Goal: Transaction & Acquisition: Purchase product/service

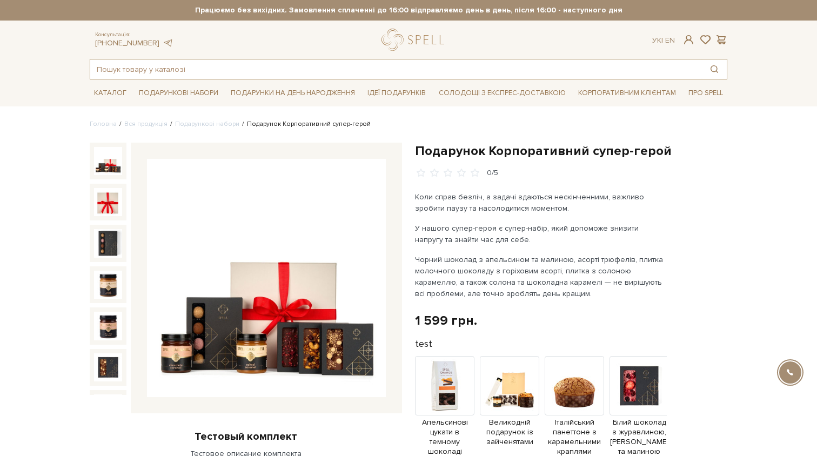
click at [239, 77] on input "text" at bounding box center [396, 68] width 612 height 19
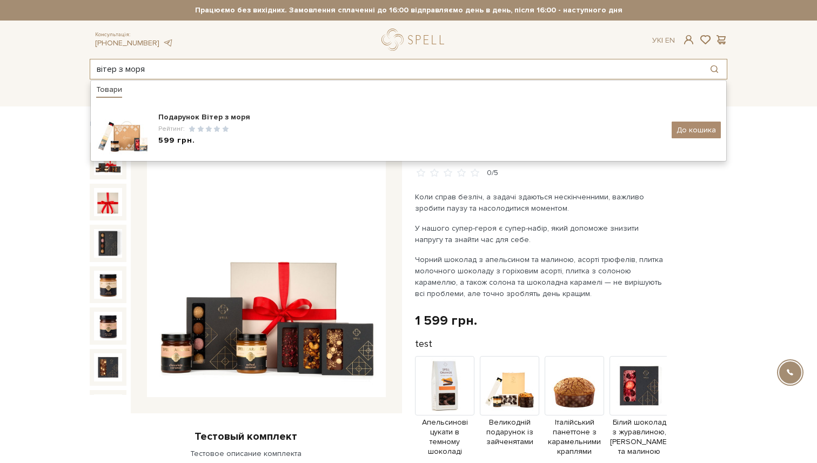
type input "вітер з моря"
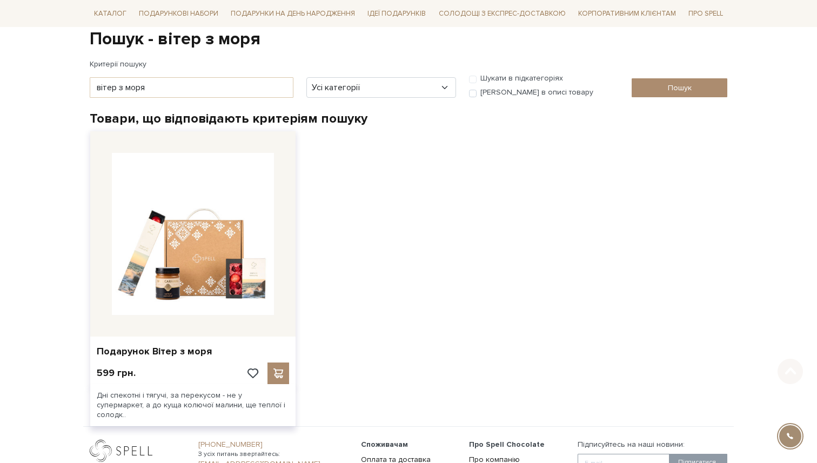
scroll to position [111, 0]
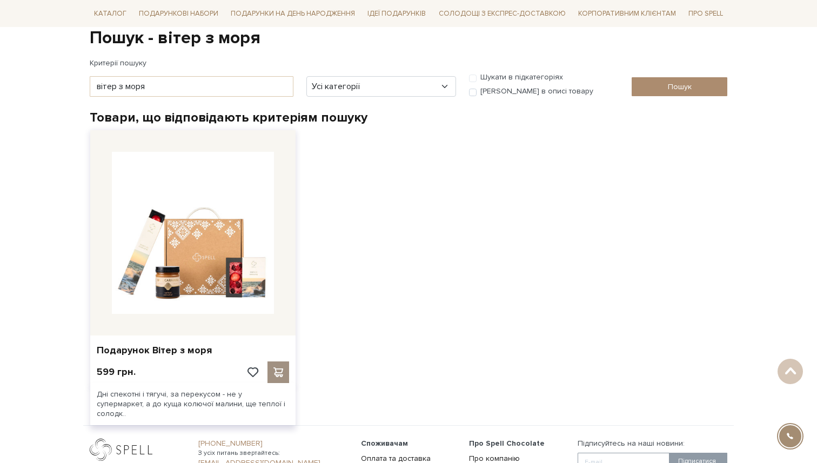
click at [278, 378] on div at bounding box center [278, 372] width 22 height 22
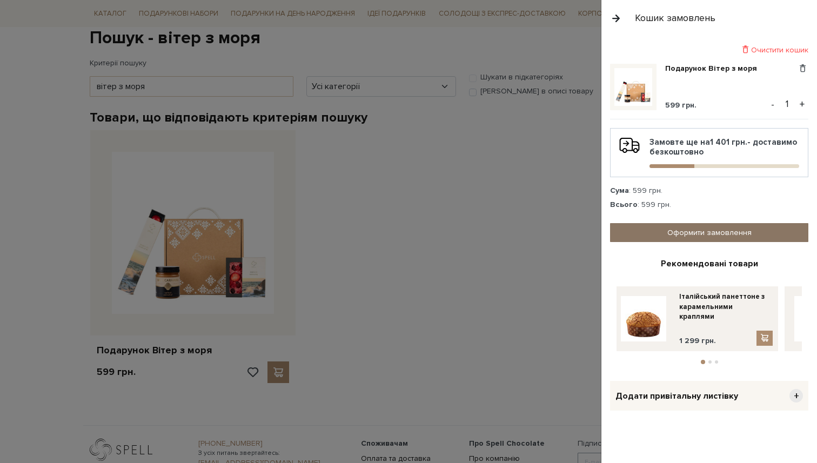
click at [710, 231] on link "Оформити замовлення" at bounding box center [709, 232] width 198 height 19
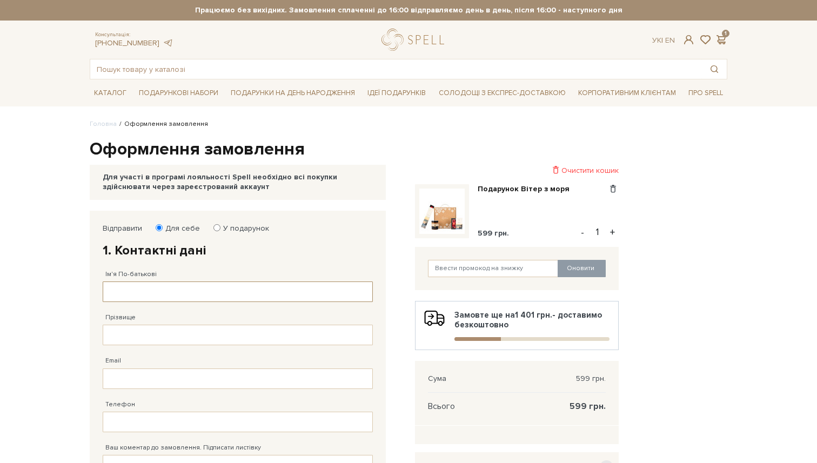
click at [220, 287] on input "Ім'я По-батькові" at bounding box center [238, 291] width 270 height 21
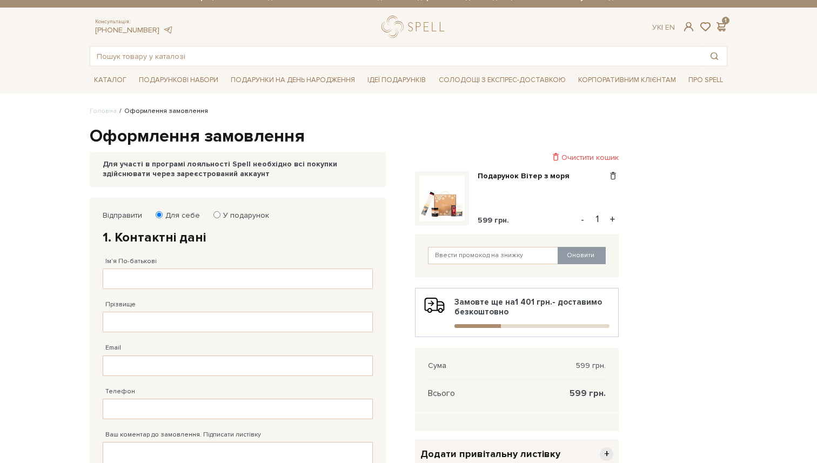
drag, startPoint x: 190, startPoint y: 261, endPoint x: 178, endPoint y: 277, distance: 20.0
click at [190, 261] on div "Ім'я По-батькові Заповніть поле від 1 до 128 символів!" at bounding box center [238, 267] width 270 height 43
click at [178, 277] on input "Ім'я По-батькові" at bounding box center [238, 279] width 270 height 21
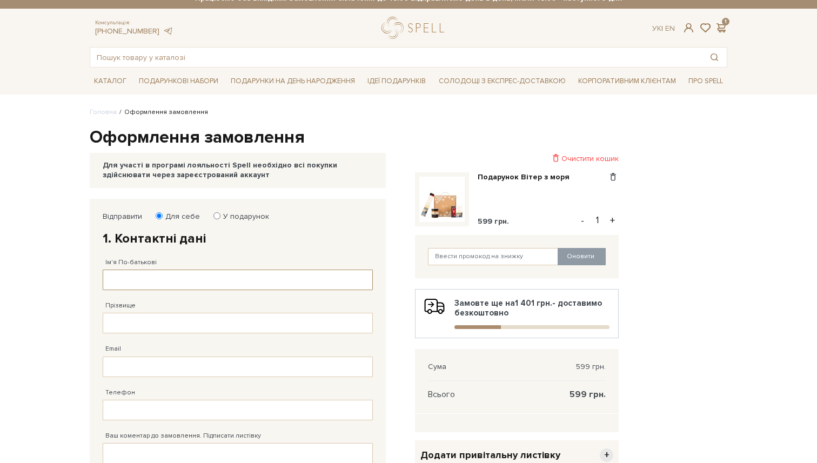
scroll to position [14, 0]
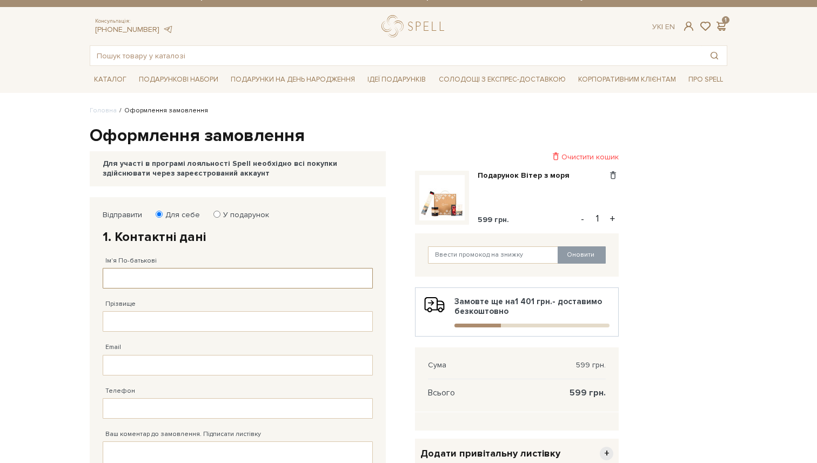
click at [163, 283] on input "Ім'я По-батькові" at bounding box center [238, 278] width 270 height 21
type input "Михайло Романович"
click at [144, 331] on input "Прізвище" at bounding box center [238, 321] width 270 height 21
type input "Ковальов"
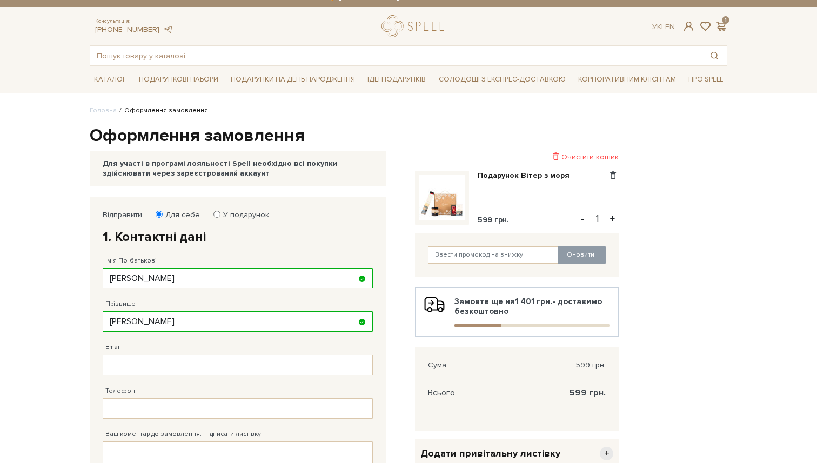
click at [119, 375] on div "Телефон" at bounding box center [238, 396] width 270 height 43
click at [123, 370] on input "Email" at bounding box center [238, 365] width 270 height 21
type input "m.kovalov@spellchocolate.com"
drag, startPoint x: 140, startPoint y: 400, endPoint x: 152, endPoint y: 408, distance: 14.1
click at [140, 400] on input "Телефон" at bounding box center [238, 408] width 270 height 21
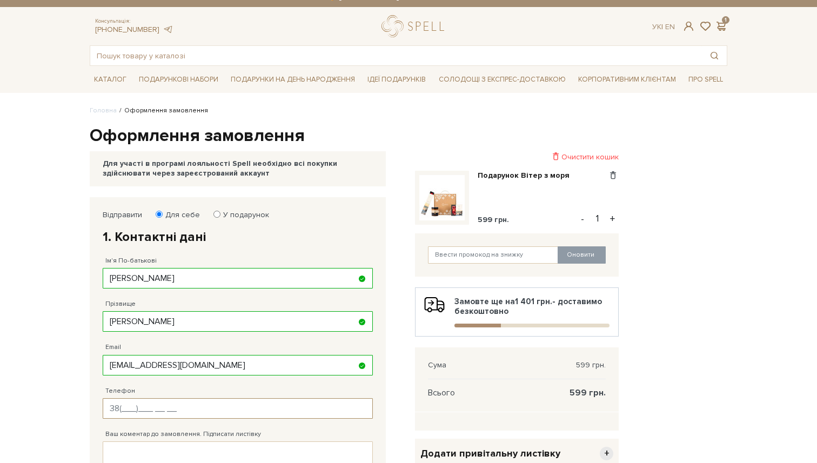
type input "38(067)443 81 82"
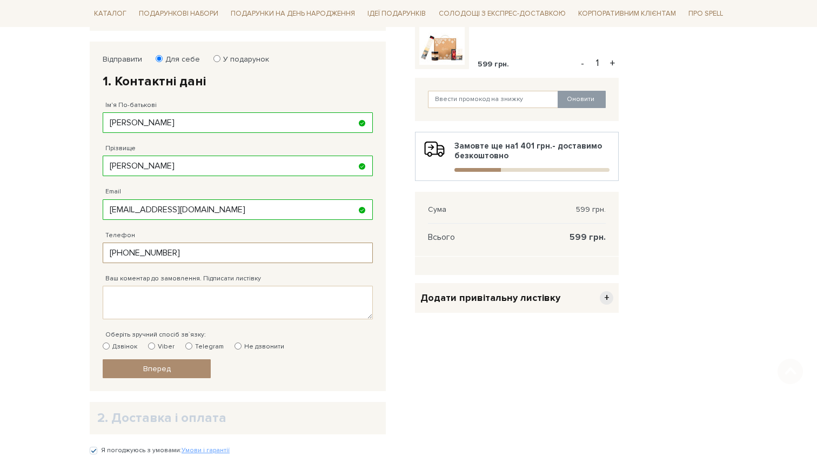
scroll to position [217, 0]
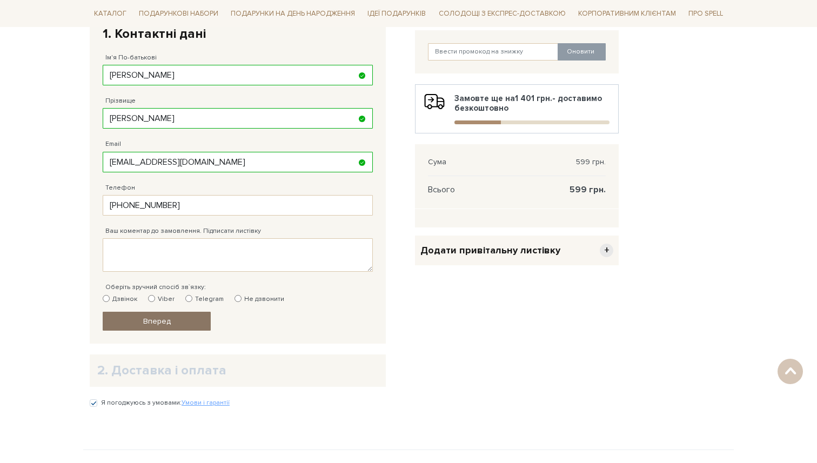
click at [171, 328] on link "Вперед" at bounding box center [157, 321] width 108 height 19
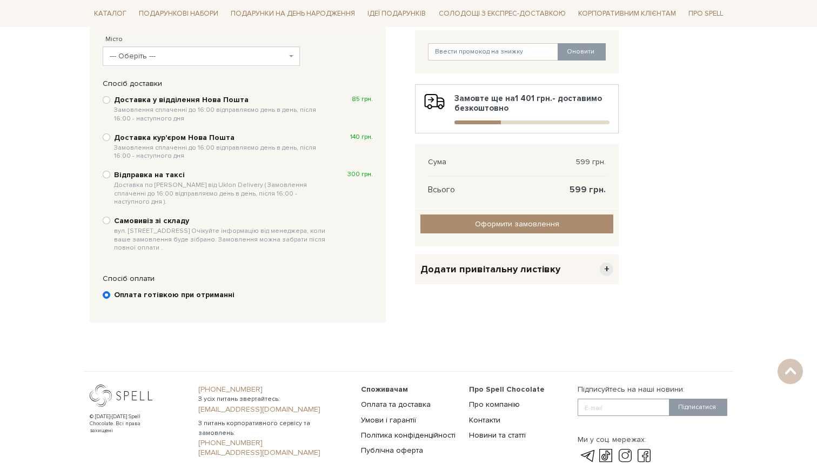
scroll to position [210, 0]
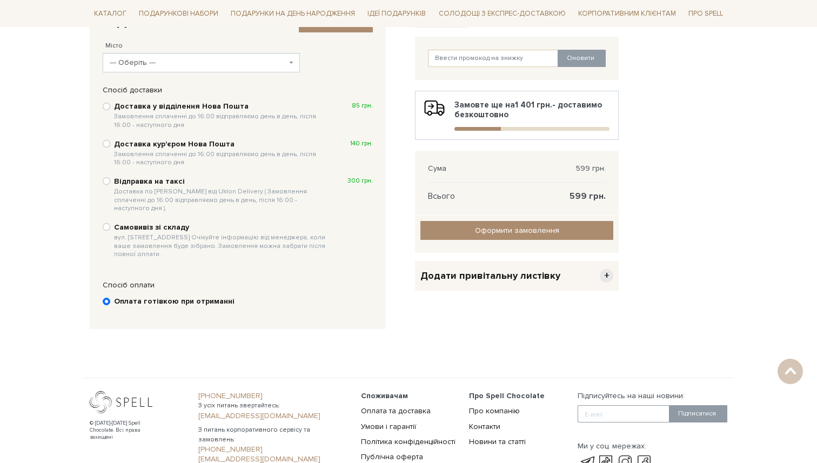
click at [105, 118] on div "Доставка у відділення Нова Пошта Замовлення сплаченні до 16:00 відправляємо ден…" at bounding box center [238, 115] width 270 height 30
click at [106, 110] on div "Доставка у відділення Нова Пошта Замовлення сплаченні до 16:00 відправляємо ден…" at bounding box center [238, 115] width 270 height 30
click at [106, 223] on input "Самовивіз зі складу вул. Велика Кільцева, 4-А. Очікуйте інформацію від менеджер…" at bounding box center [107, 227] width 8 height 8
radio input "true"
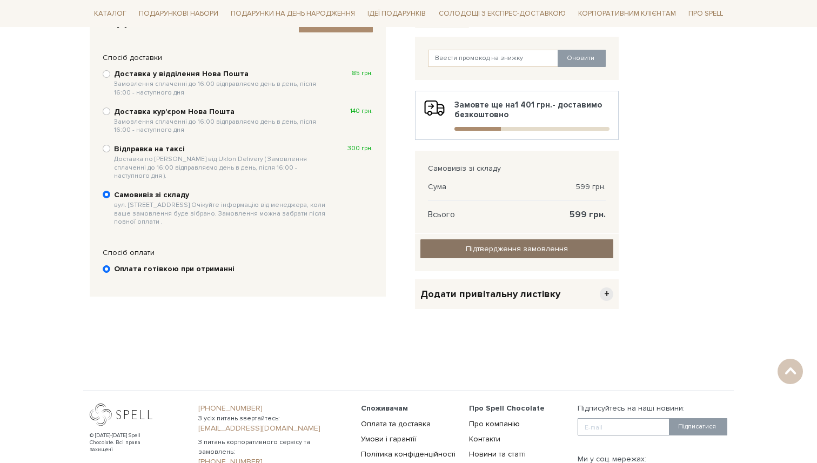
click at [475, 252] on input "Підтвердження замовлення" at bounding box center [516, 248] width 193 height 19
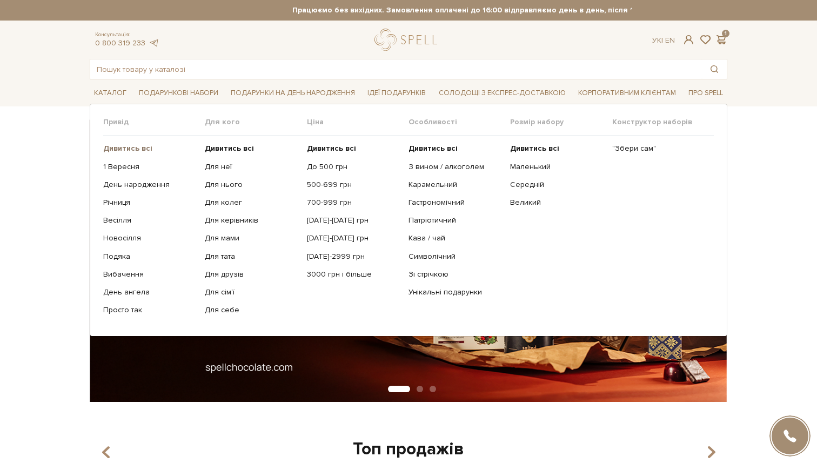
click at [123, 147] on b "Дивитись всі" at bounding box center [127, 148] width 49 height 9
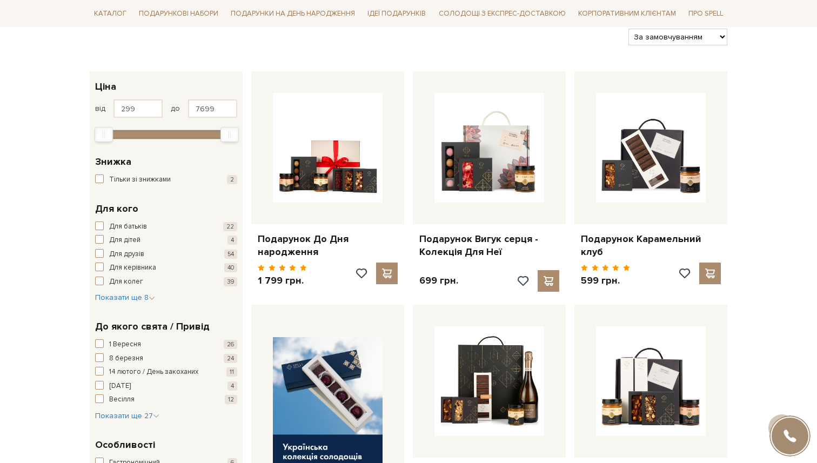
scroll to position [139, 0]
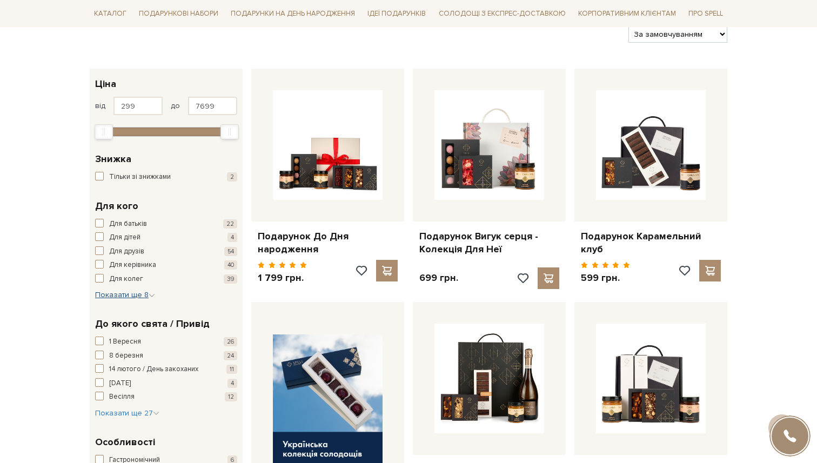
click at [120, 293] on span "Показати ще 8" at bounding box center [125, 294] width 60 height 9
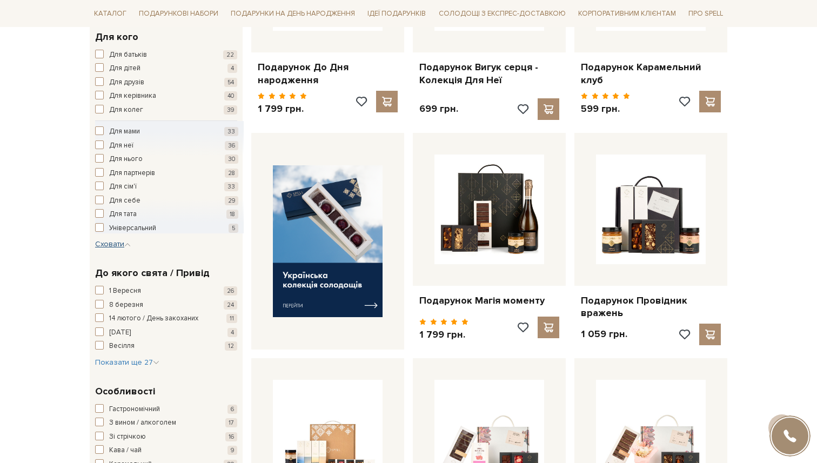
scroll to position [370, 0]
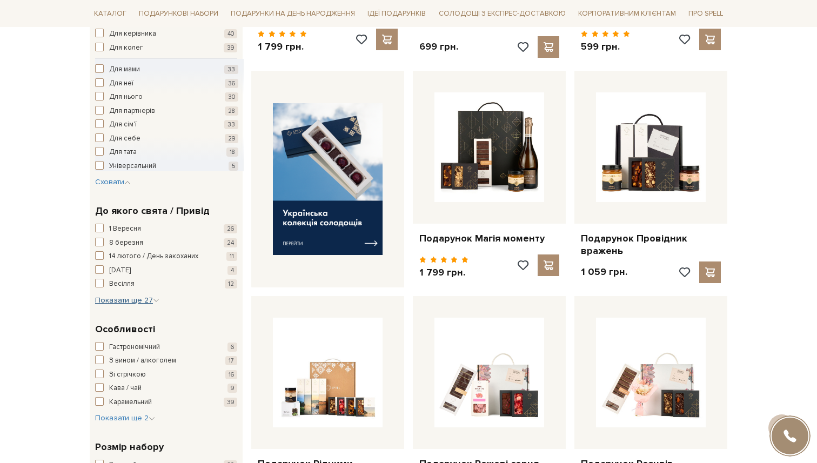
click at [138, 298] on span "Показати ще 27" at bounding box center [127, 300] width 64 height 9
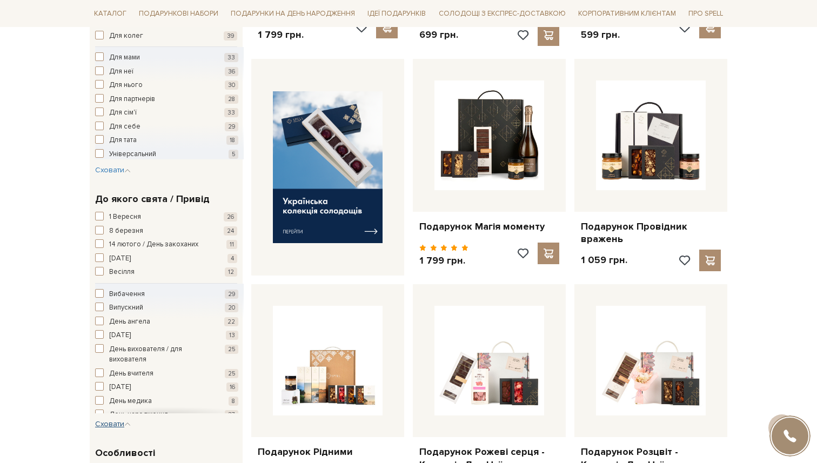
scroll to position [385, 0]
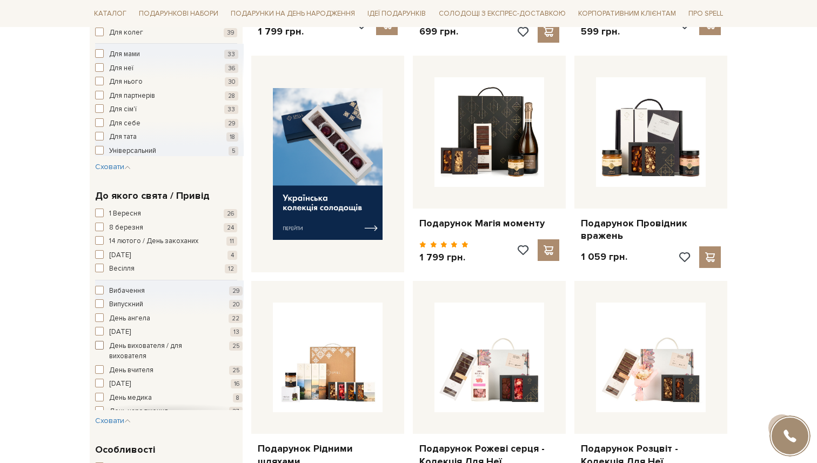
click at [139, 348] on span "День вихователя / для вихователя" at bounding box center [161, 351] width 104 height 21
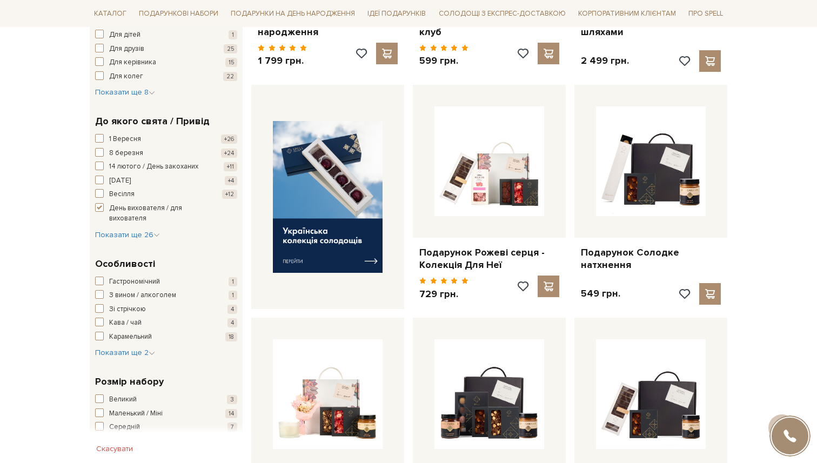
scroll to position [359, 0]
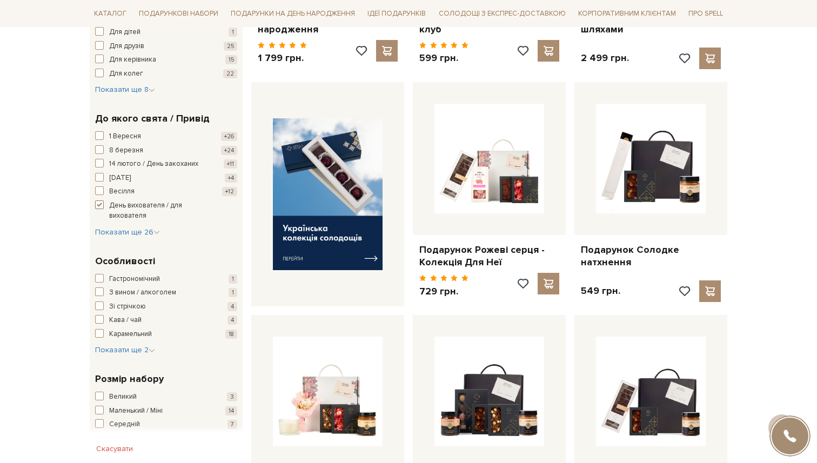
click at [107, 209] on button "День вихователя / для вихователя +25" at bounding box center [166, 210] width 142 height 21
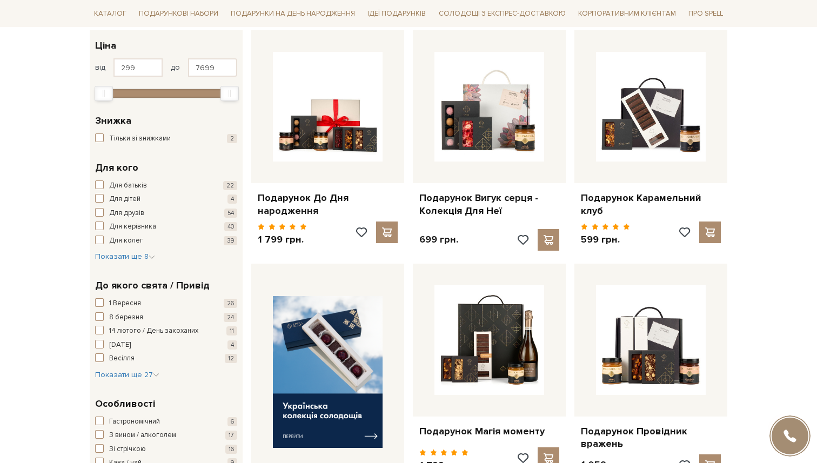
scroll to position [226, 0]
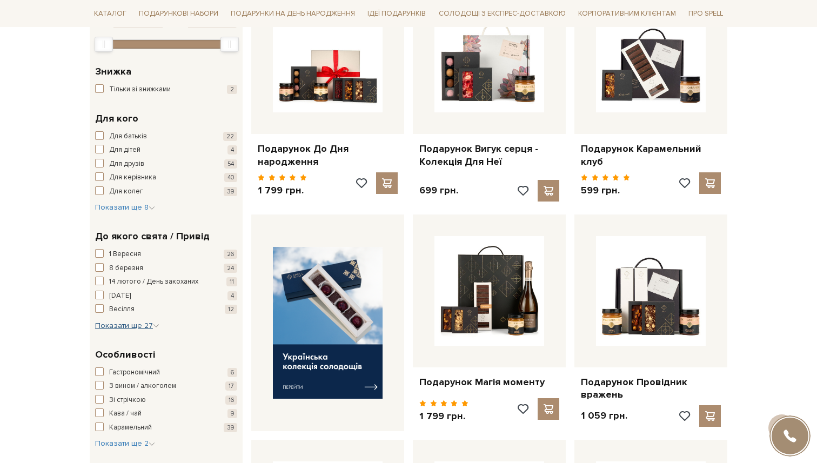
click at [131, 326] on span "Показати ще 27" at bounding box center [127, 325] width 64 height 9
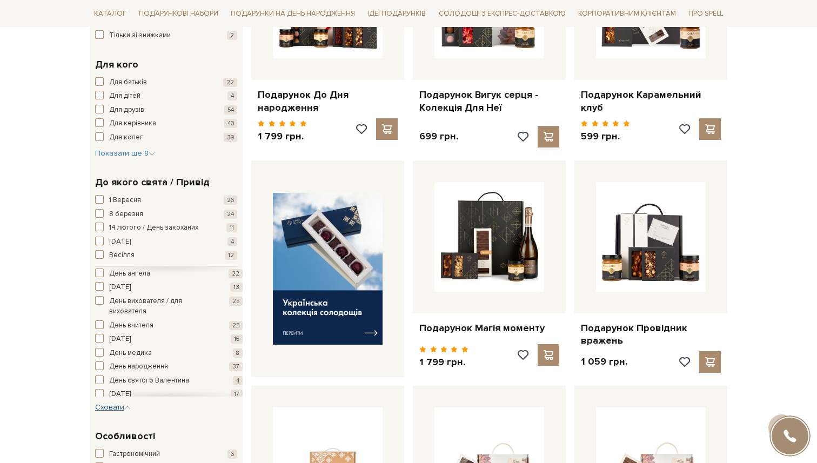
scroll to position [36, 0]
click at [125, 321] on span "День вчителя" at bounding box center [131, 321] width 44 height 11
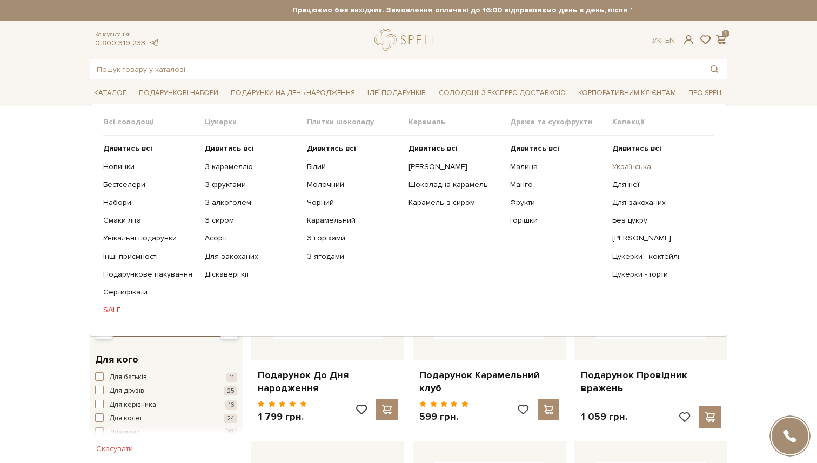
click at [639, 167] on link "Українська" at bounding box center [658, 167] width 93 height 10
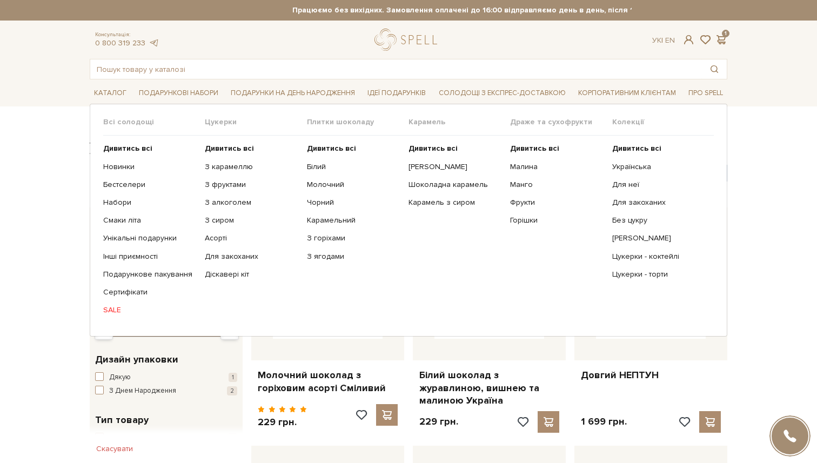
click at [643, 250] on ul "Дивитись всі Українська Для неї Для закоханих Без цукру" at bounding box center [663, 229] width 102 height 187
click at [637, 256] on link "Цукерки - коктейлі" at bounding box center [658, 257] width 93 height 10
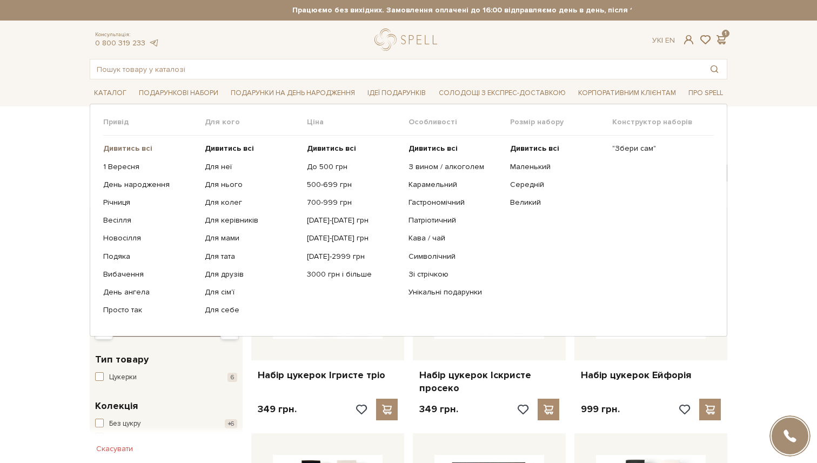
click at [129, 144] on link "Дивитись всі" at bounding box center [149, 149] width 93 height 10
